Goal: Information Seeking & Learning: Learn about a topic

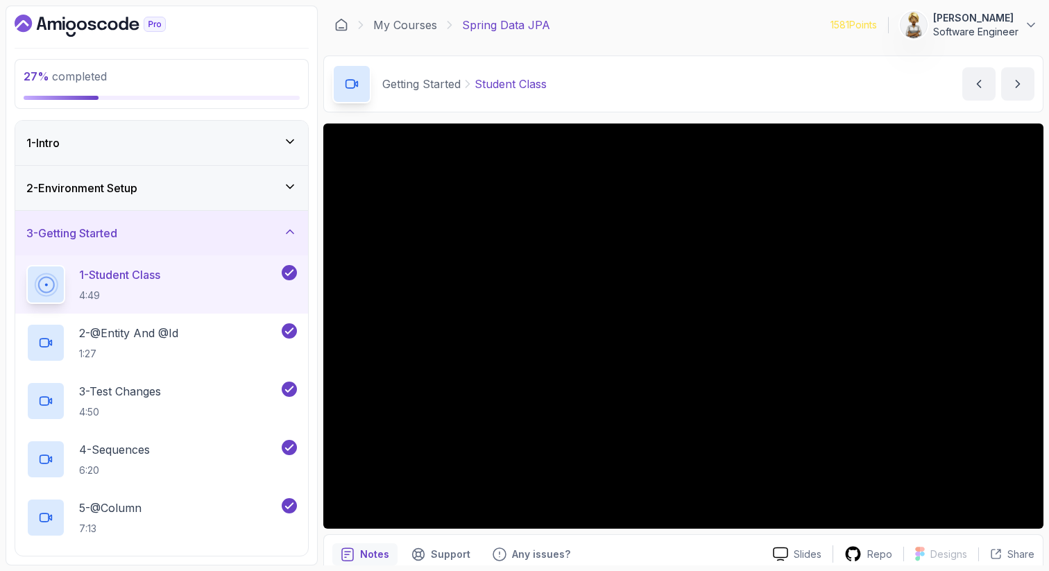
click at [286, 232] on icon at bounding box center [290, 232] width 14 height 14
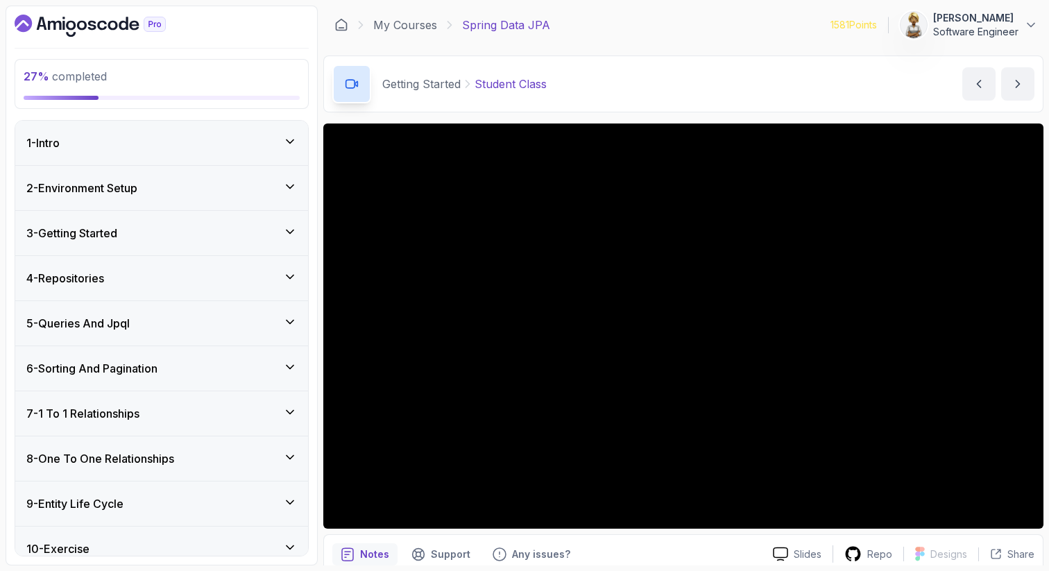
click at [291, 360] on div "6 - Sorting And Pagination" at bounding box center [161, 368] width 270 height 17
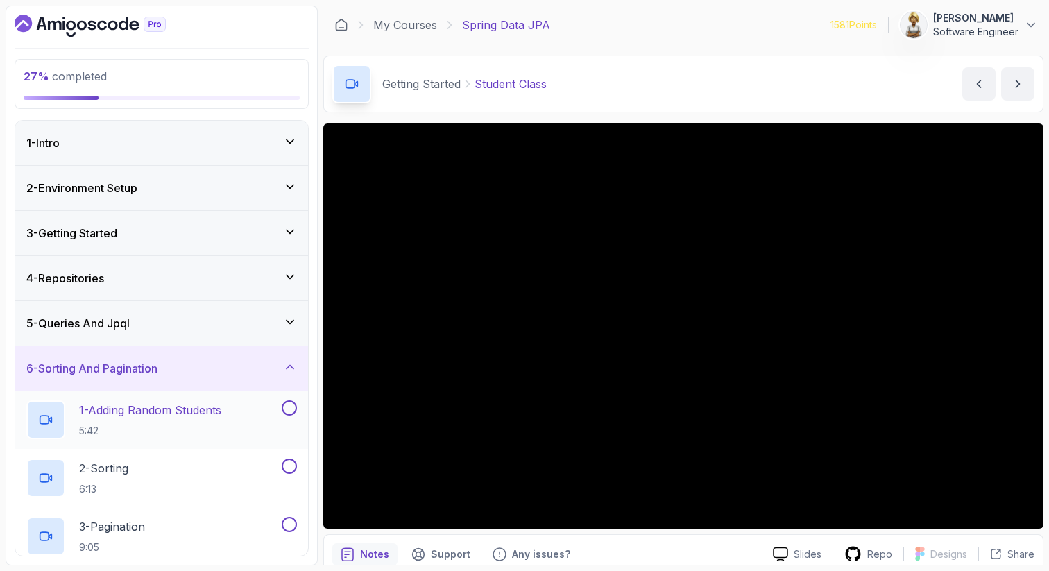
click at [177, 409] on p "1 - Adding Random Students" at bounding box center [150, 410] width 142 height 17
